Goal: Information Seeking & Learning: Learn about a topic

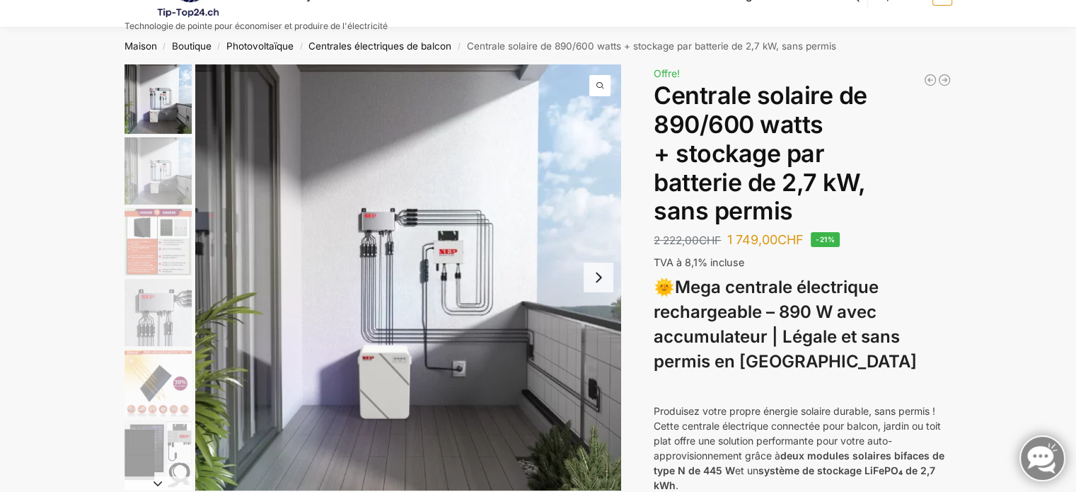
scroll to position [105, 0]
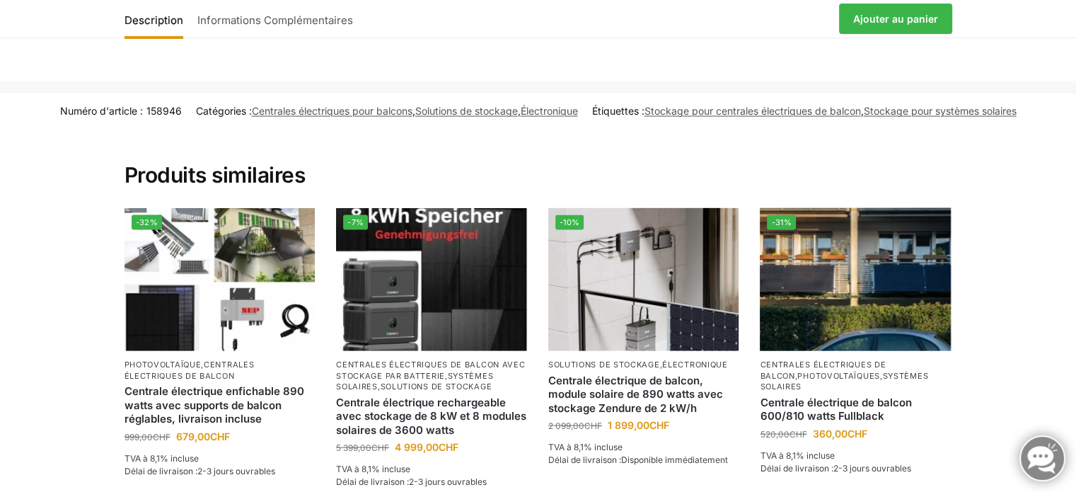
scroll to position [2967, 0]
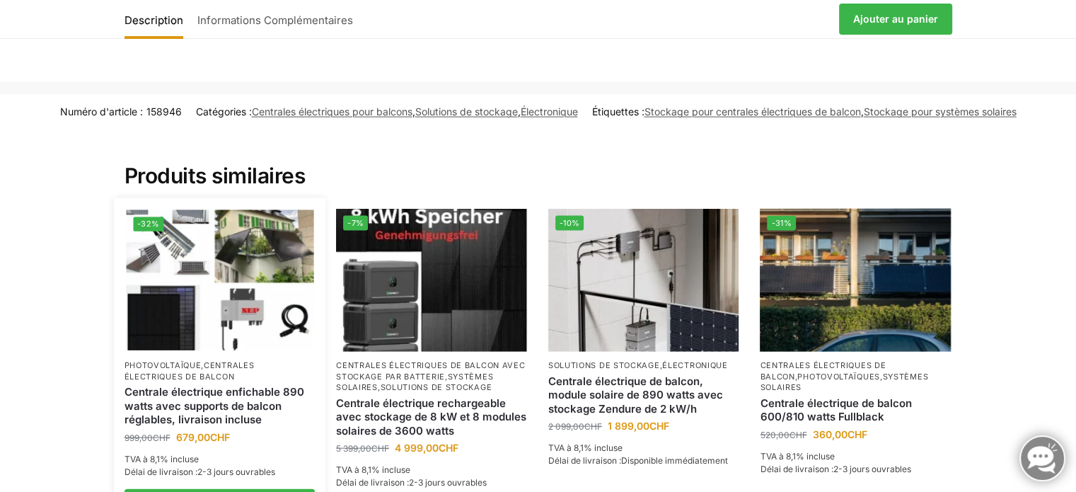
click at [215, 385] on font "Centrale électrique enfichable 890 watts avec supports de balcon réglables, liv…" at bounding box center [214, 405] width 180 height 41
